Goal: Information Seeking & Learning: Learn about a topic

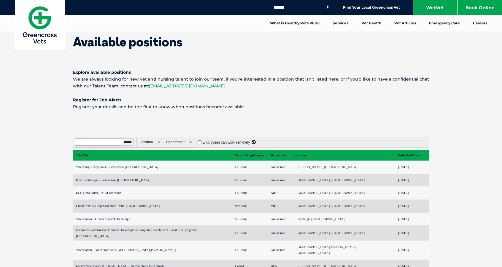
click at [97, 141] on input "Filter by title, expertise" at bounding box center [98, 141] width 47 height 7
type input "**********"
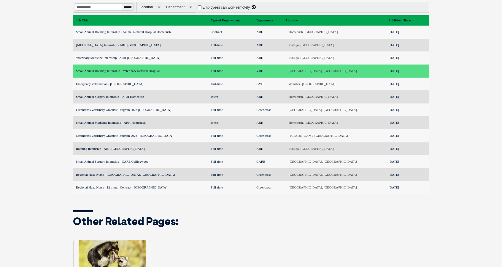
scroll to position [136, 0]
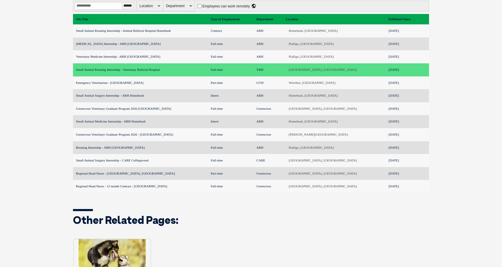
click at [157, 72] on td "Small Animal Rotating Internship - Veterinary Referral Hospital" at bounding box center [140, 69] width 135 height 13
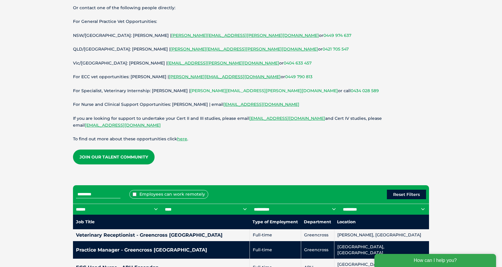
scroll to position [102, 0]
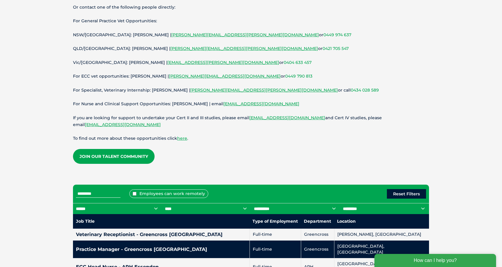
click at [313, 49] on p "QLD/[GEOGRAPHIC_DATA]: [PERSON_NAME] | [PERSON_NAME][EMAIL_ADDRESS][PERSON_NAME…" at bounding box center [251, 48] width 356 height 7
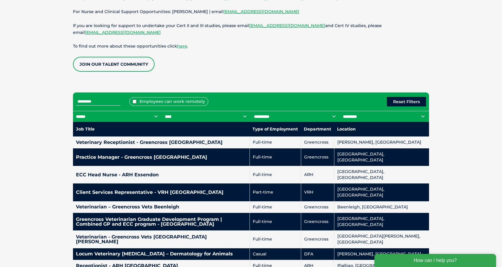
scroll to position [194, 0]
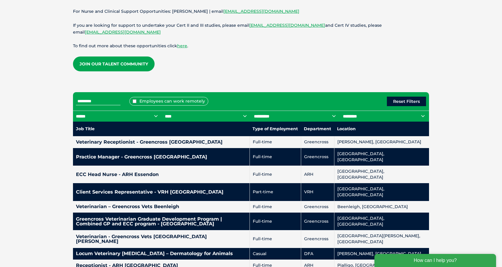
click at [103, 101] on input "text" at bounding box center [98, 101] width 45 height 8
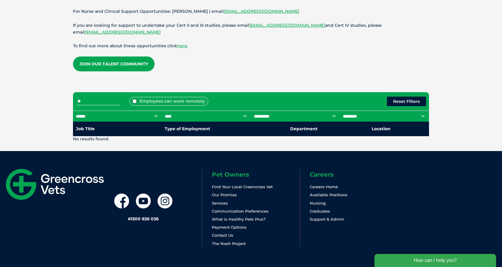
type input "*"
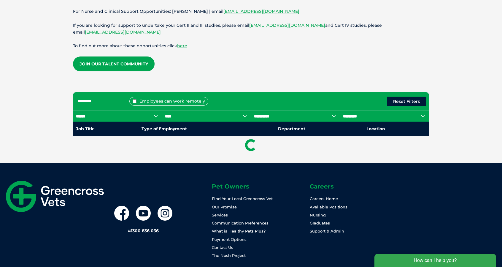
type input "**********"
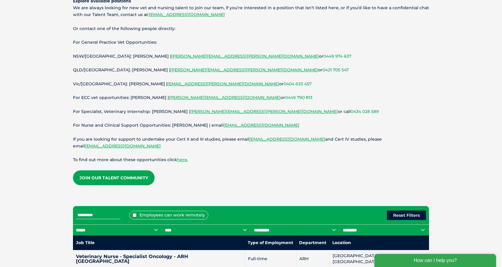
scroll to position [70, 0]
